Goal: Information Seeking & Learning: Learn about a topic

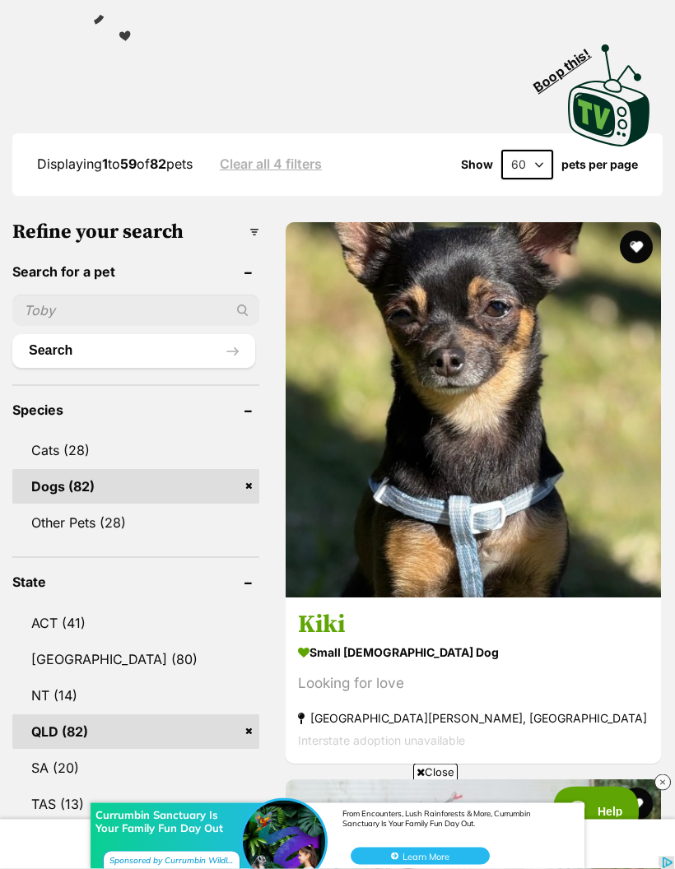
scroll to position [478, 0]
click at [364, 363] on img at bounding box center [473, 409] width 375 height 375
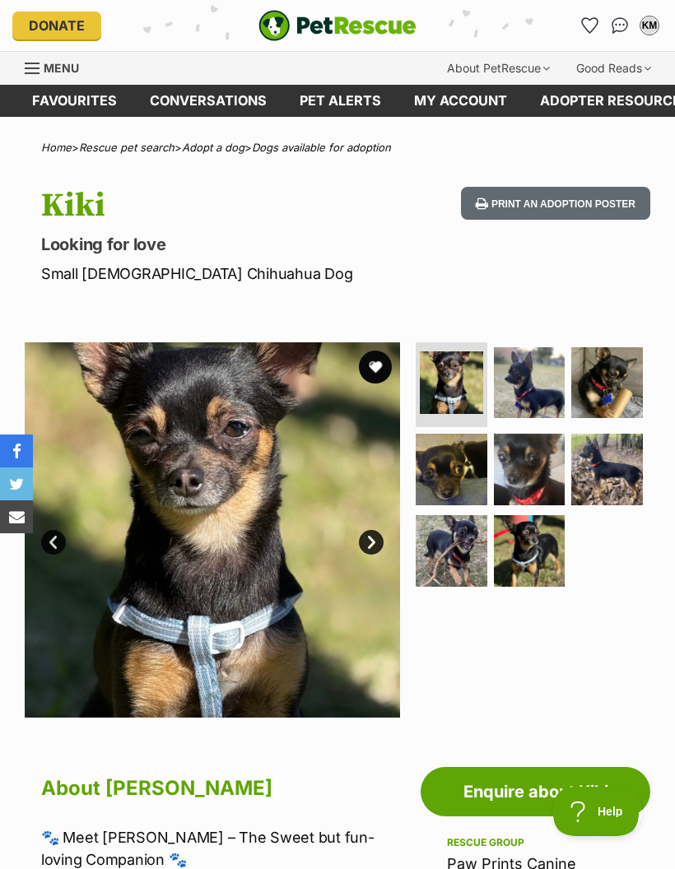
click at [377, 356] on button "favourite" at bounding box center [375, 367] width 33 height 33
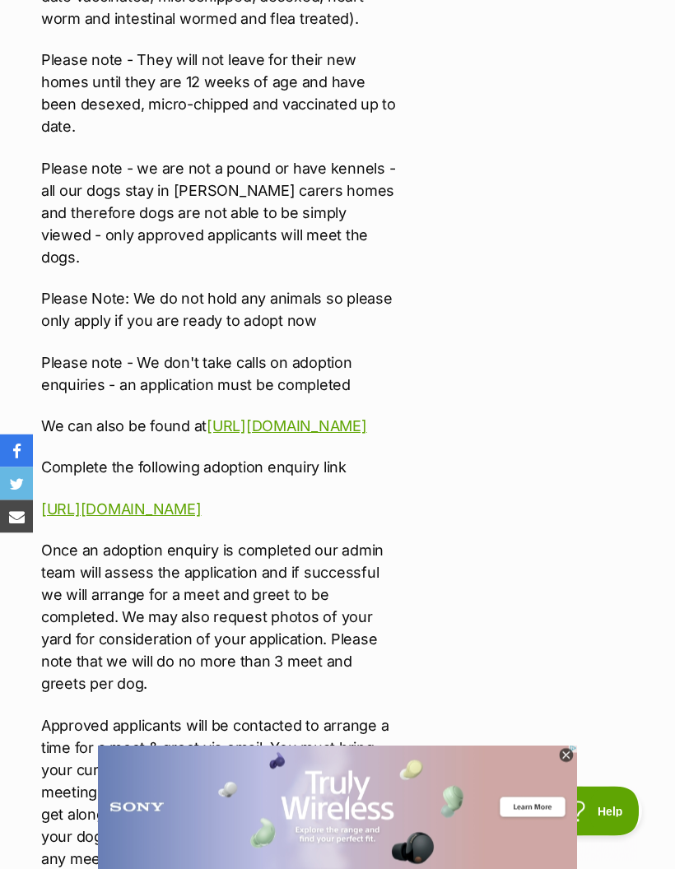
scroll to position [3979, 0]
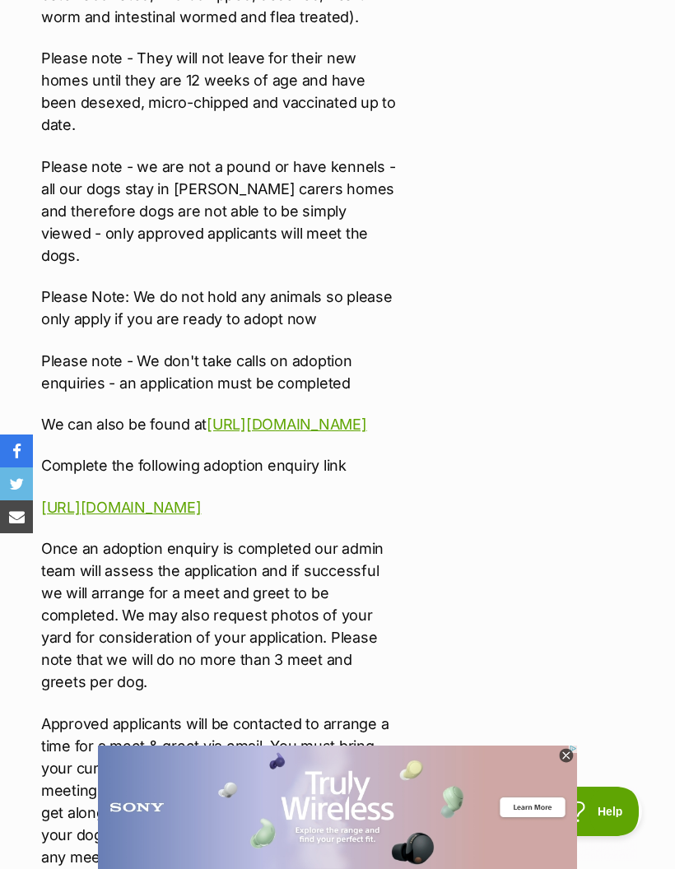
click at [201, 499] on link "https://goo.gl/forms/PqpkCcE89ikDR2Lw1" at bounding box center [121, 507] width 160 height 17
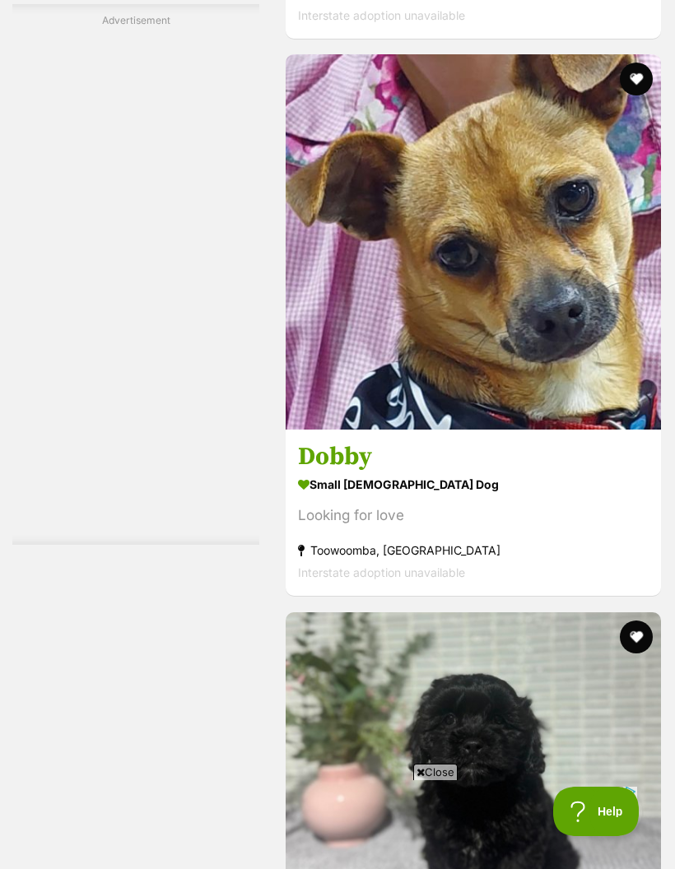
scroll to position [11876, 0]
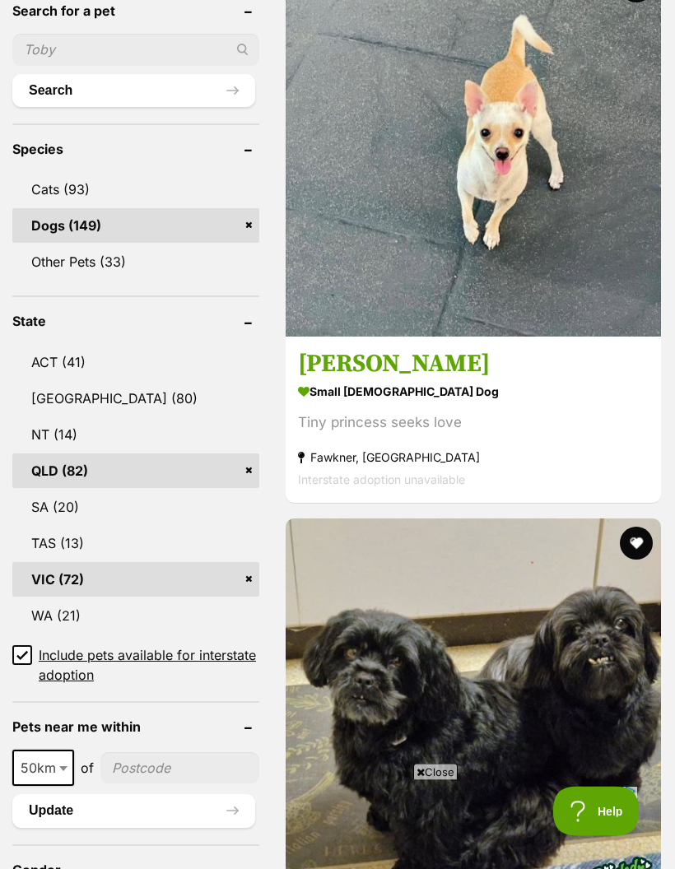
scroll to position [699, 0]
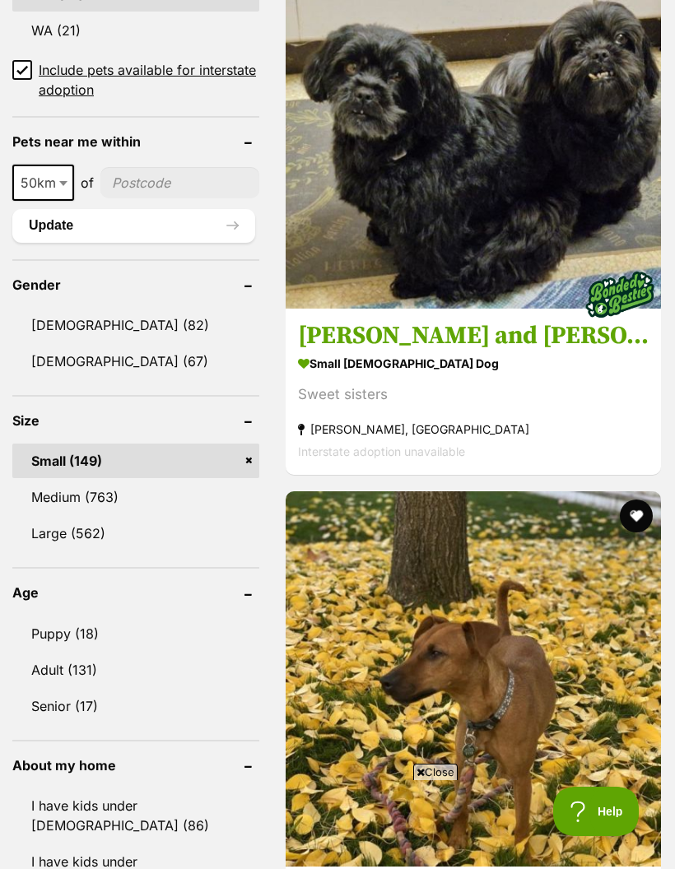
scroll to position [1287, 0]
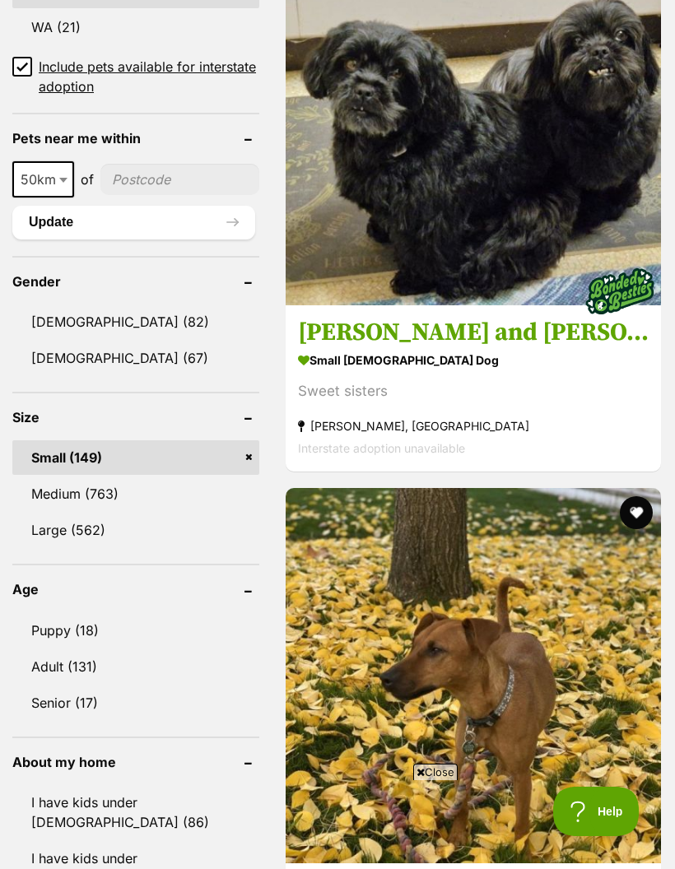
click at [67, 239] on button "Update" at bounding box center [133, 222] width 243 height 33
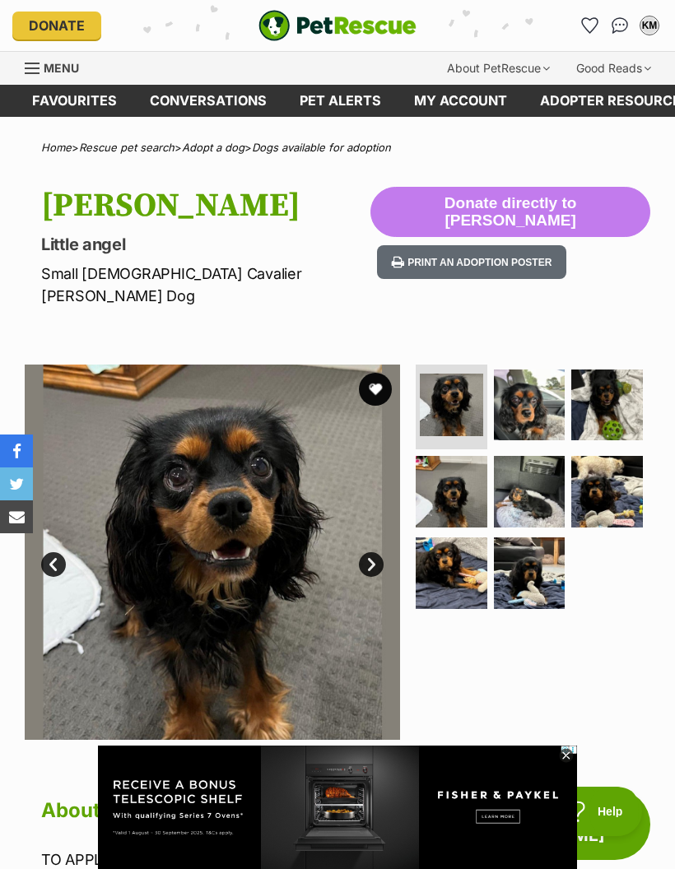
click at [377, 552] on link "Next" at bounding box center [371, 564] width 25 height 25
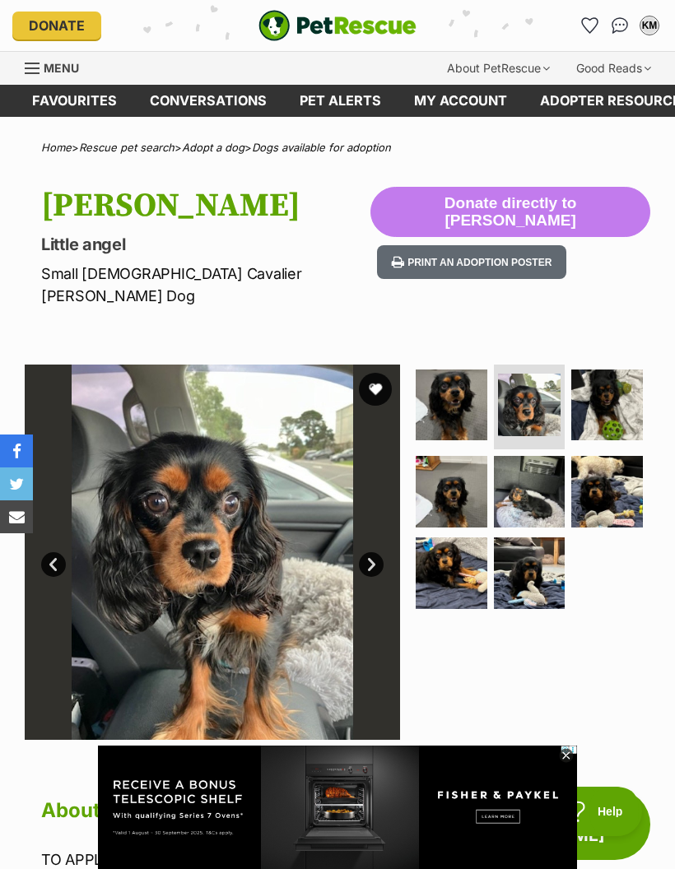
click at [381, 552] on link "Next" at bounding box center [371, 564] width 25 height 25
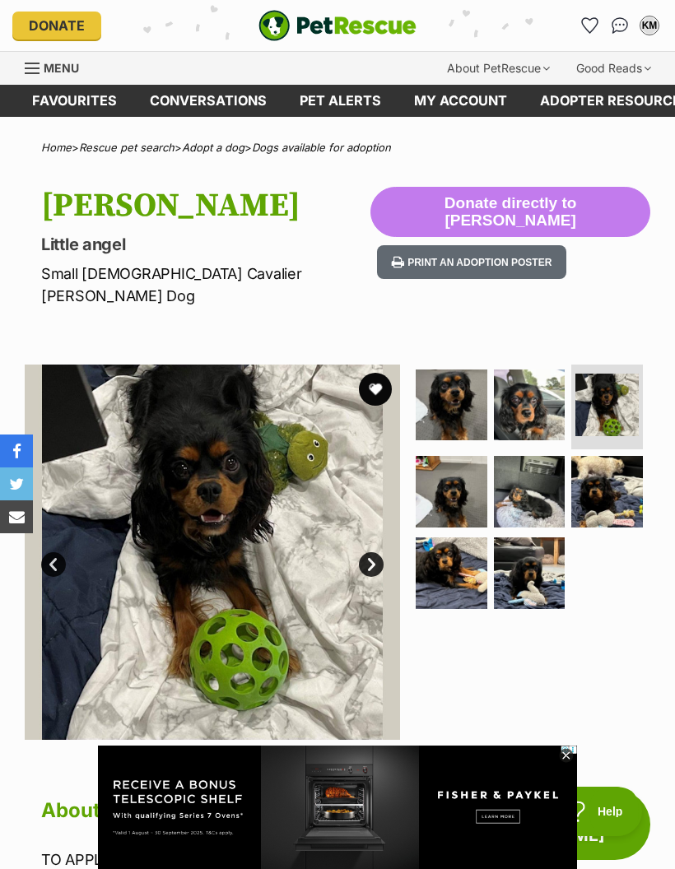
click at [380, 552] on link "Next" at bounding box center [371, 564] width 25 height 25
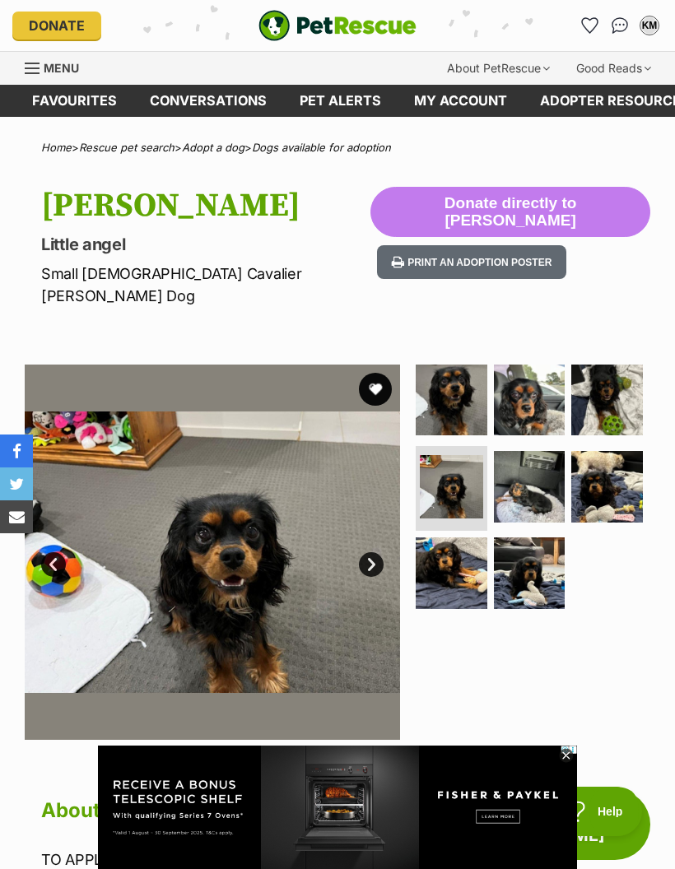
click at [382, 552] on link "Next" at bounding box center [371, 564] width 25 height 25
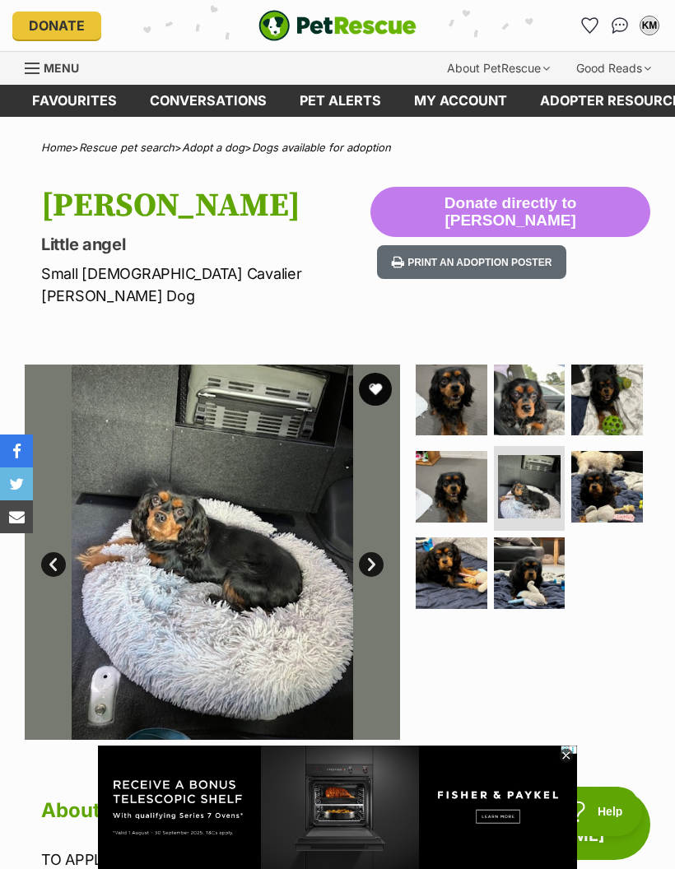
click at [377, 552] on link "Next" at bounding box center [371, 564] width 25 height 25
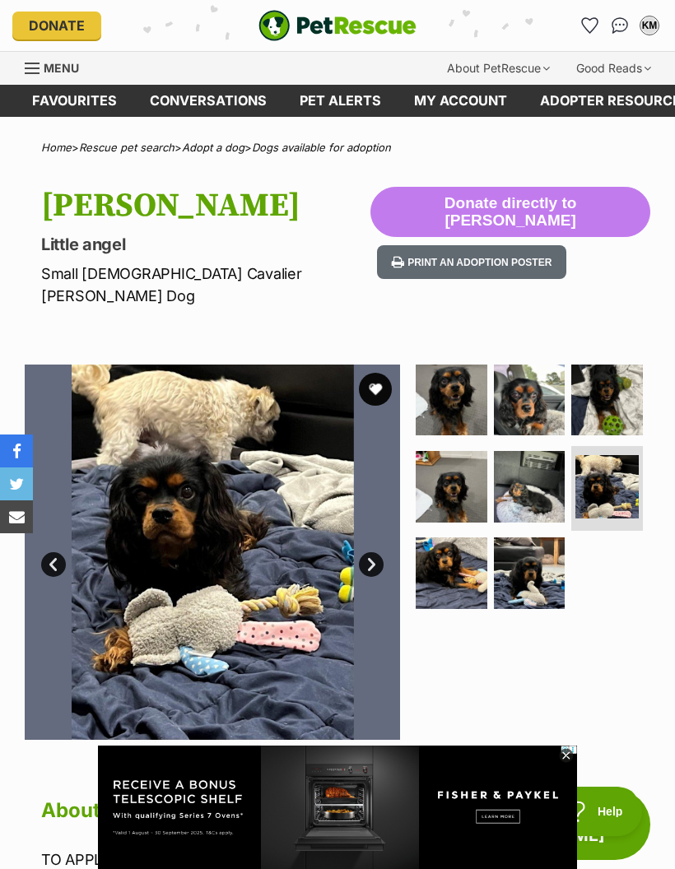
click at [380, 552] on link "Next" at bounding box center [371, 564] width 25 height 25
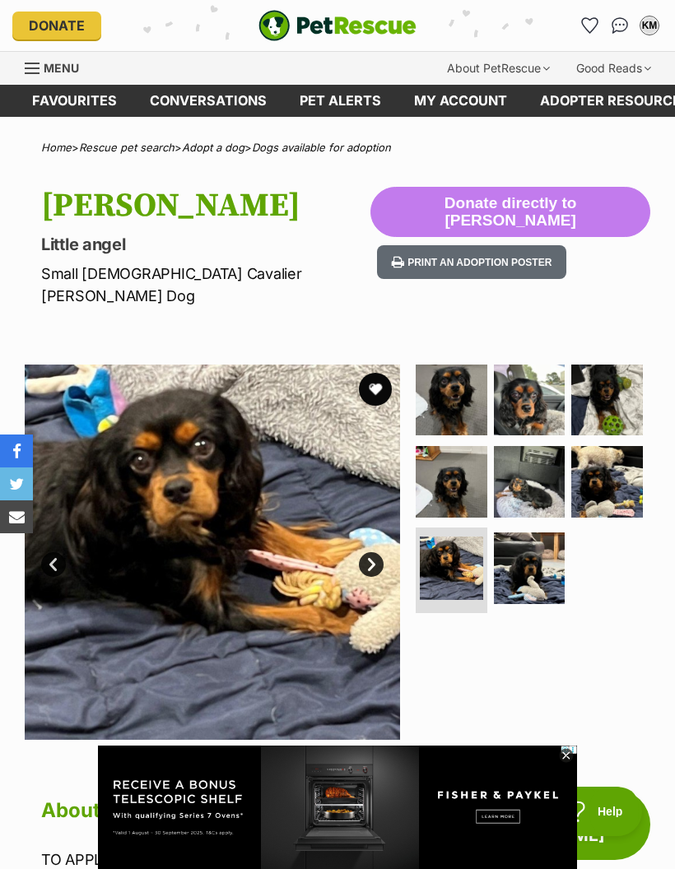
click at [380, 552] on link "Next" at bounding box center [371, 564] width 25 height 25
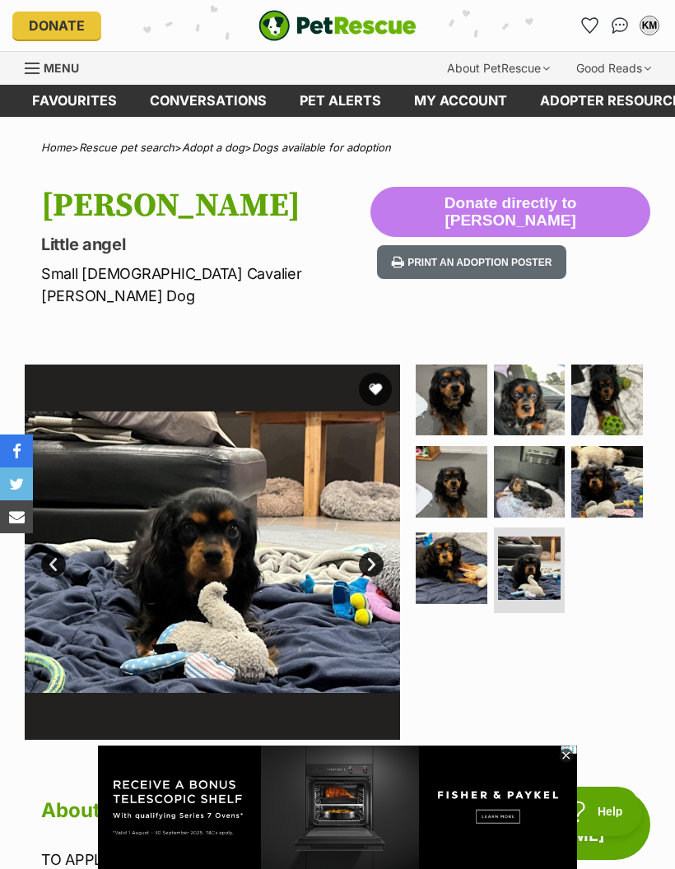
click at [378, 552] on link "Next" at bounding box center [371, 564] width 25 height 25
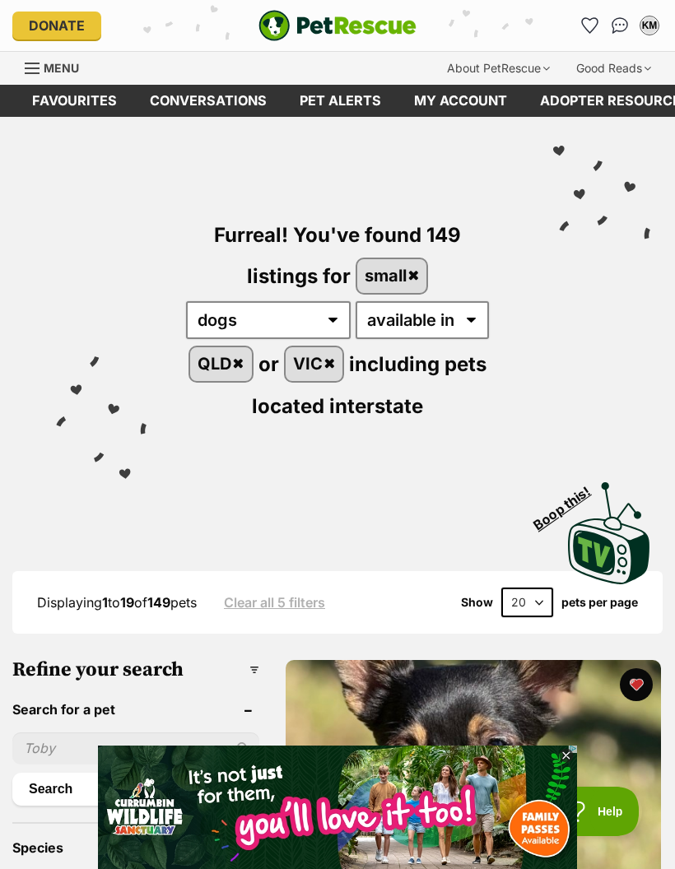
click at [343, 362] on link "VIC" at bounding box center [315, 364] width 58 height 34
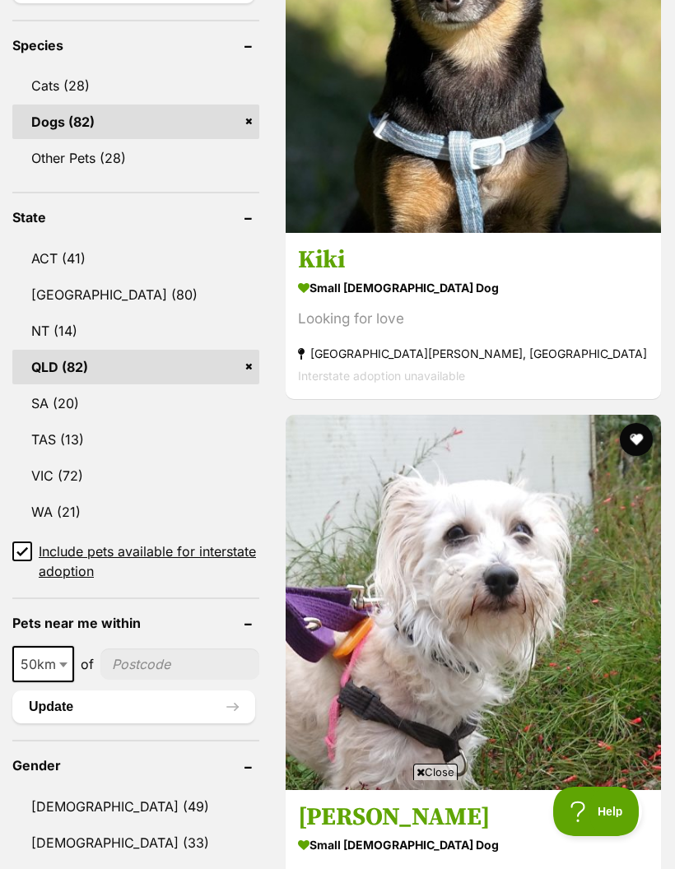
scroll to position [852, 0]
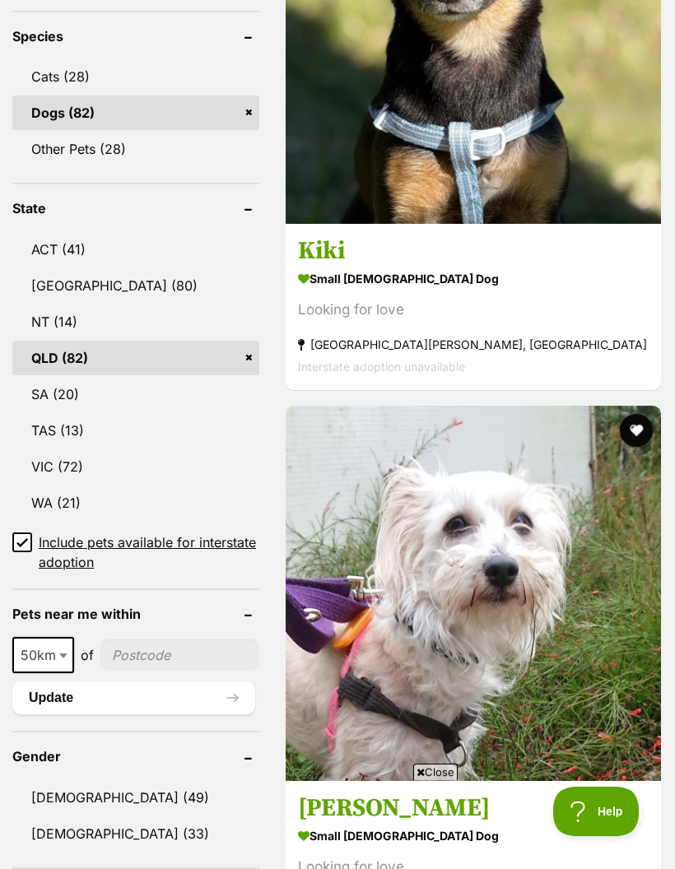
click at [67, 656] on b at bounding box center [63, 655] width 8 height 5
select select "250"
click at [64, 699] on button "Update" at bounding box center [133, 697] width 243 height 33
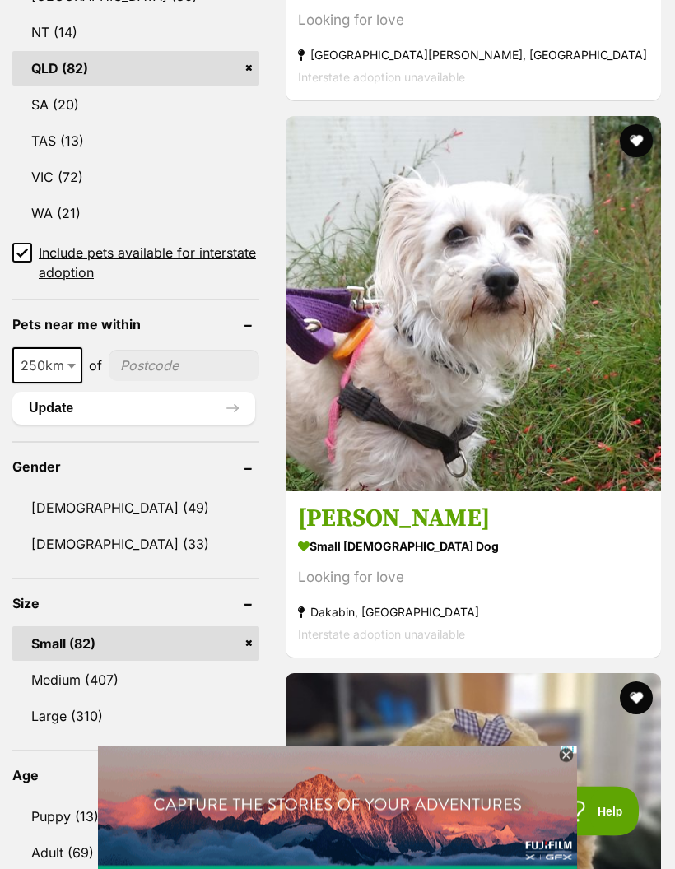
scroll to position [1142, 0]
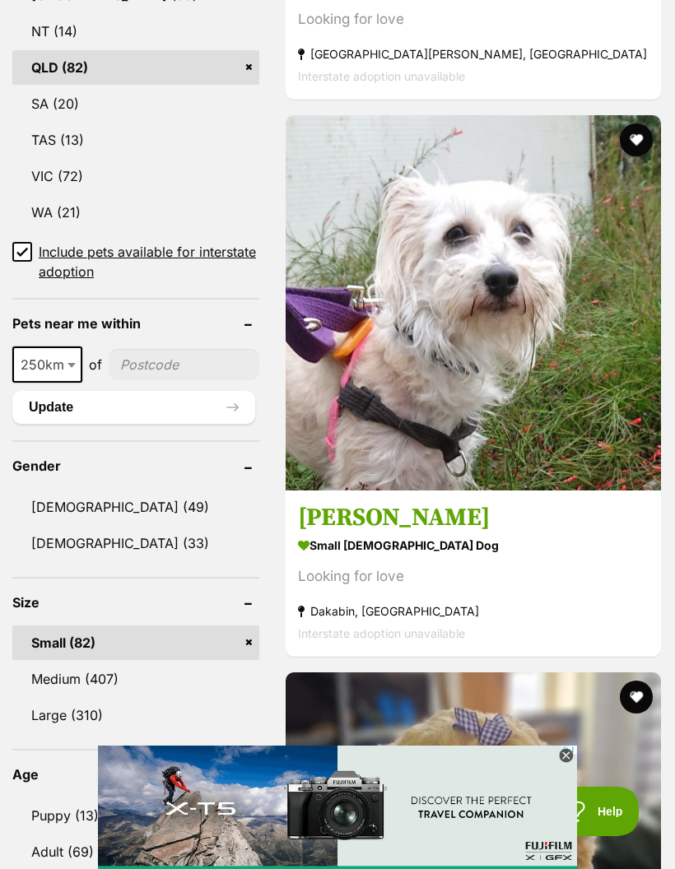
click at [60, 539] on link "[DEMOGRAPHIC_DATA] (33)" at bounding box center [135, 543] width 247 height 35
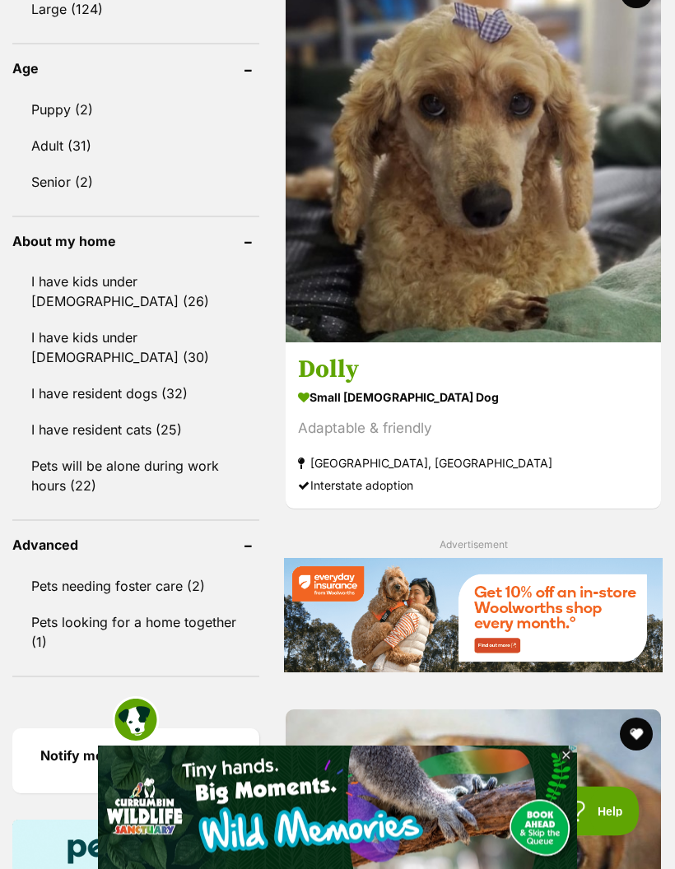
scroll to position [1892, 0]
click at [97, 569] on link "Pets needing foster care (2)" at bounding box center [135, 586] width 247 height 35
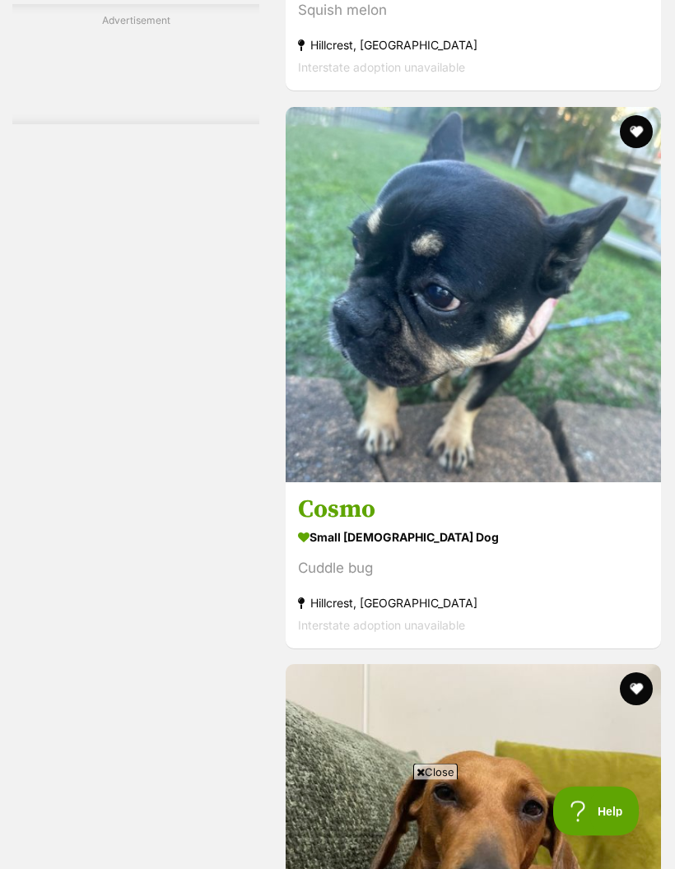
scroll to position [4167, 0]
